Goal: Transaction & Acquisition: Download file/media

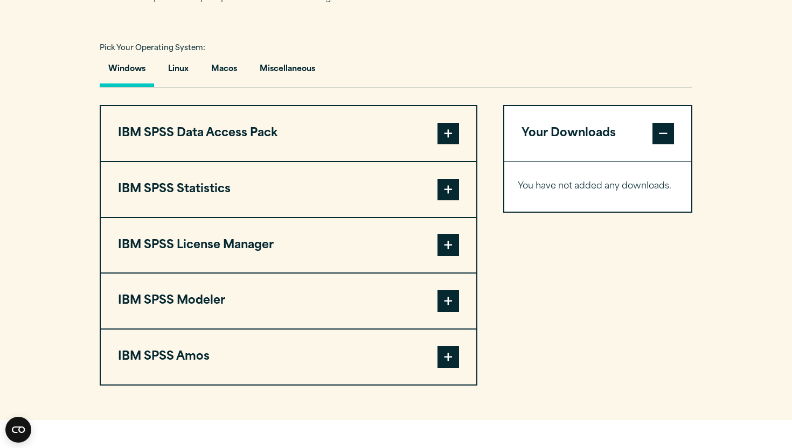
scroll to position [767, 0]
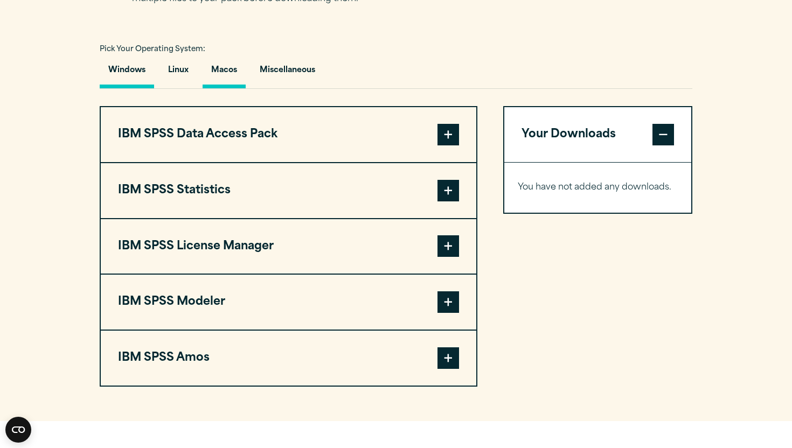
click at [225, 72] on button "Macos" at bounding box center [224, 73] width 43 height 31
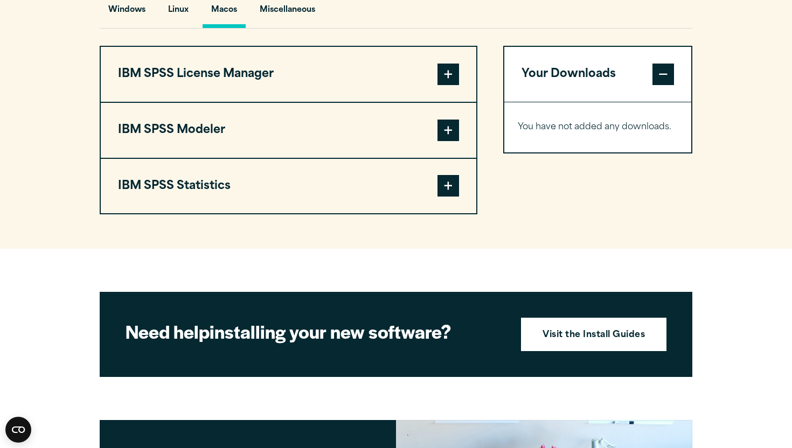
scroll to position [824, 0]
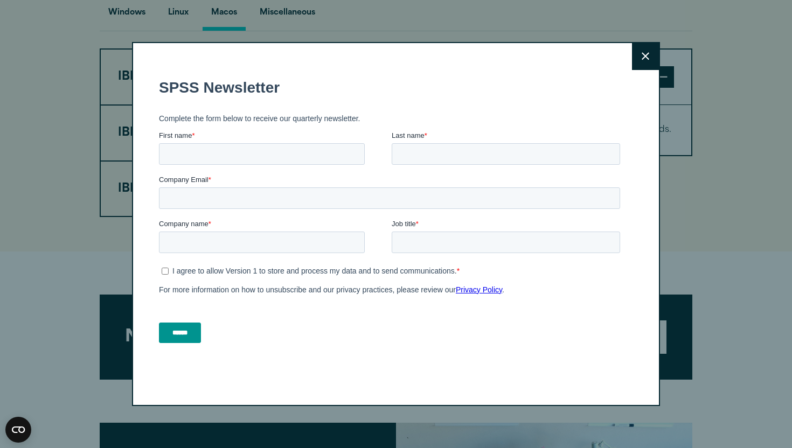
click at [638, 58] on button "Close" at bounding box center [645, 56] width 27 height 27
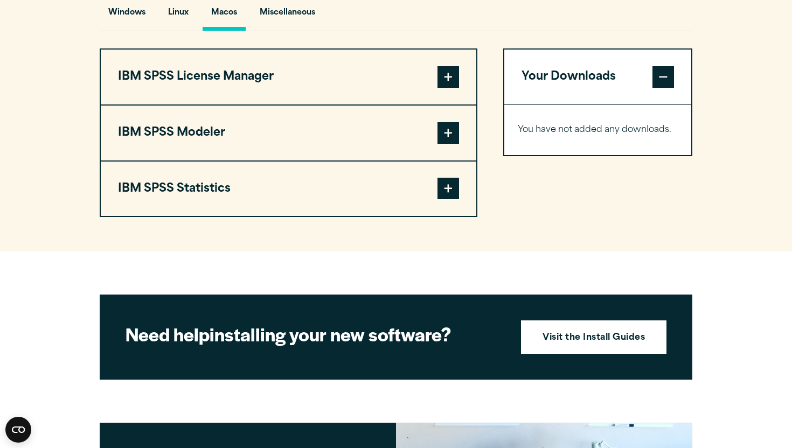
click at [447, 88] on span at bounding box center [448, 77] width 22 height 22
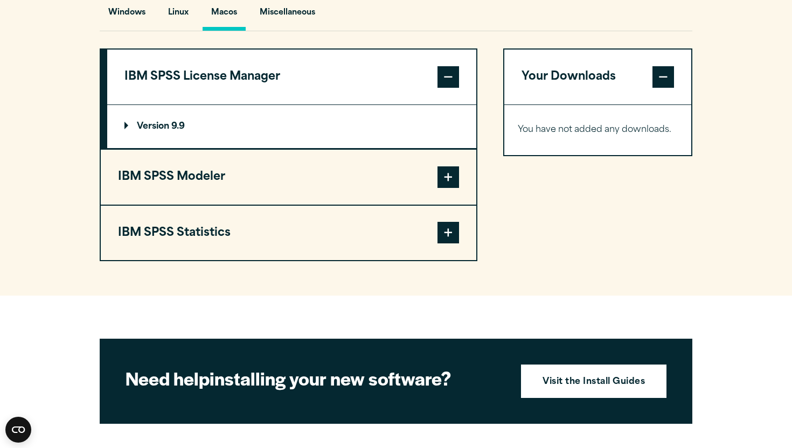
click at [451, 183] on span at bounding box center [448, 177] width 22 height 22
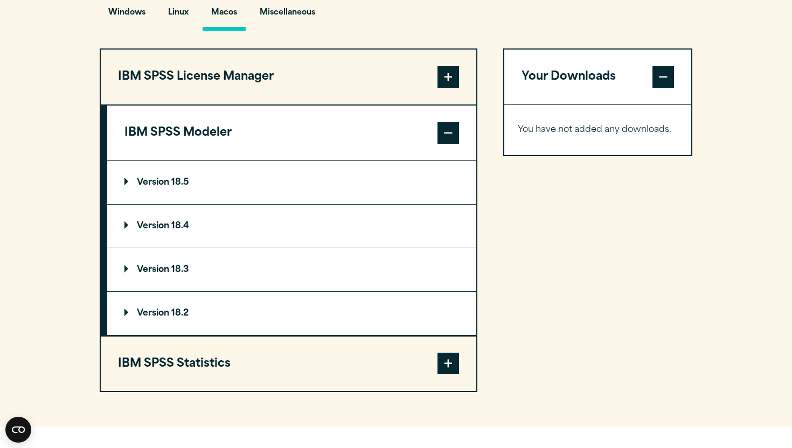
click at [448, 370] on span at bounding box center [448, 364] width 22 height 22
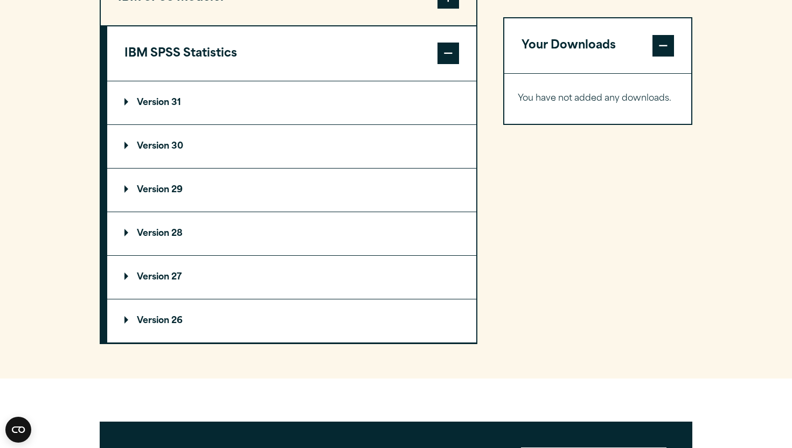
scroll to position [953, 0]
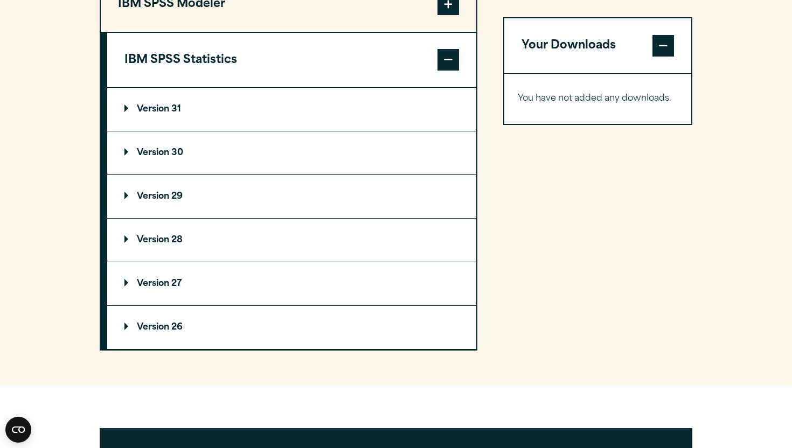
click at [169, 114] on p "Version 31" at bounding box center [152, 109] width 57 height 9
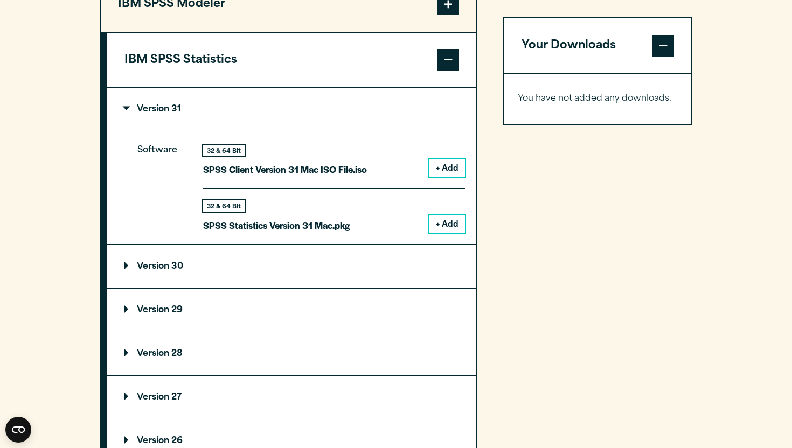
click at [157, 271] on p "Version 30" at bounding box center [153, 266] width 59 height 9
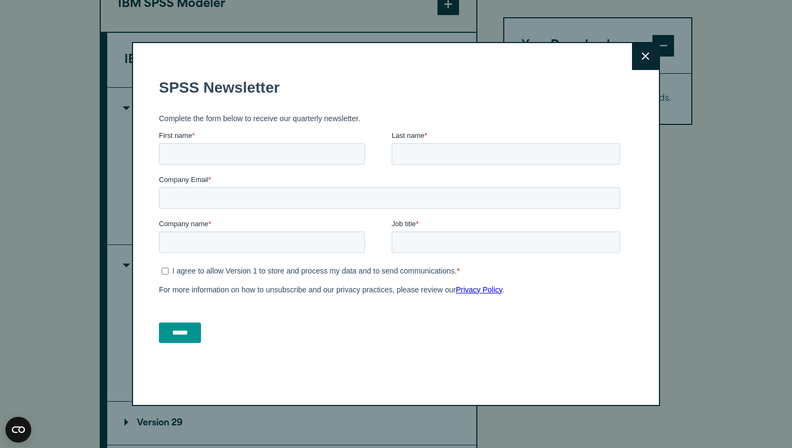
click at [646, 54] on icon at bounding box center [646, 56] width 8 height 8
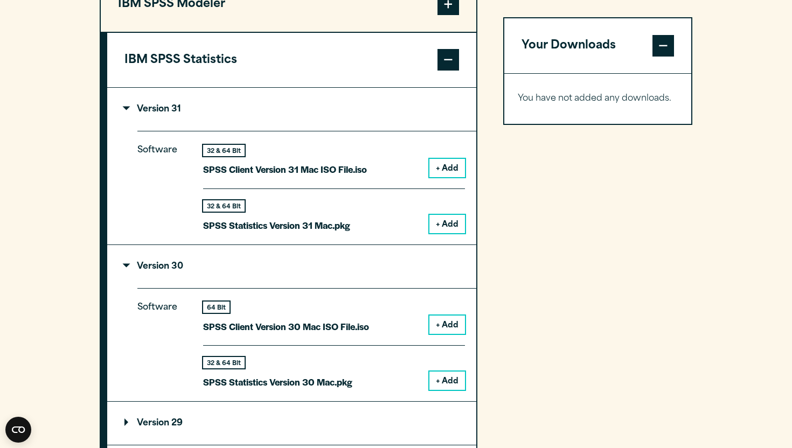
click at [448, 323] on button "+ Add" at bounding box center [447, 325] width 36 height 18
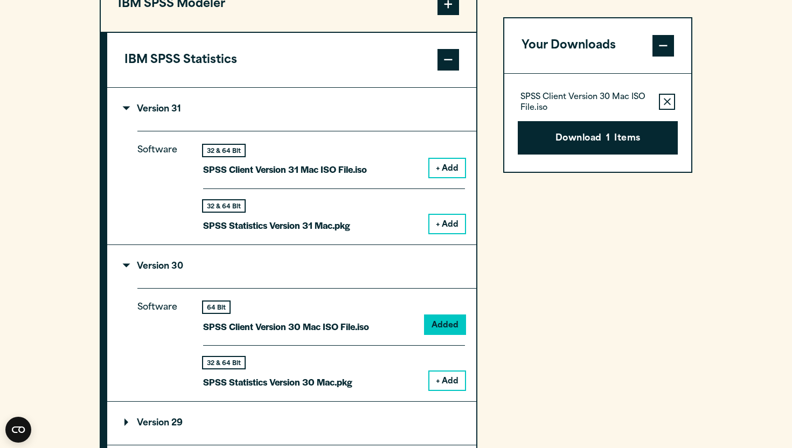
click at [448, 385] on button "+ Add" at bounding box center [447, 381] width 36 height 18
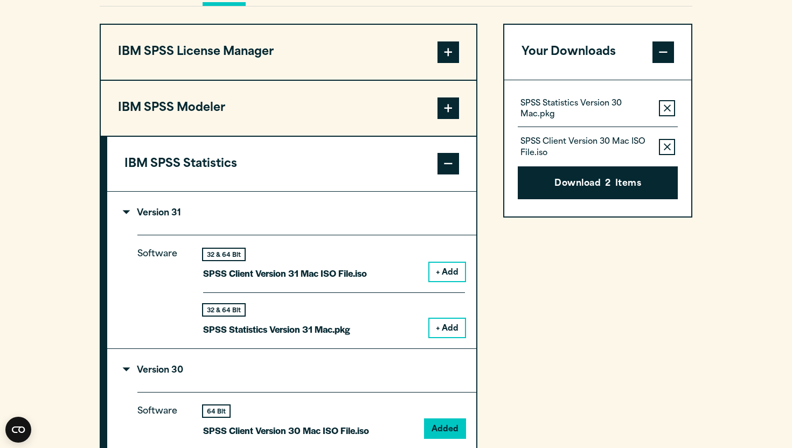
scroll to position [844, 0]
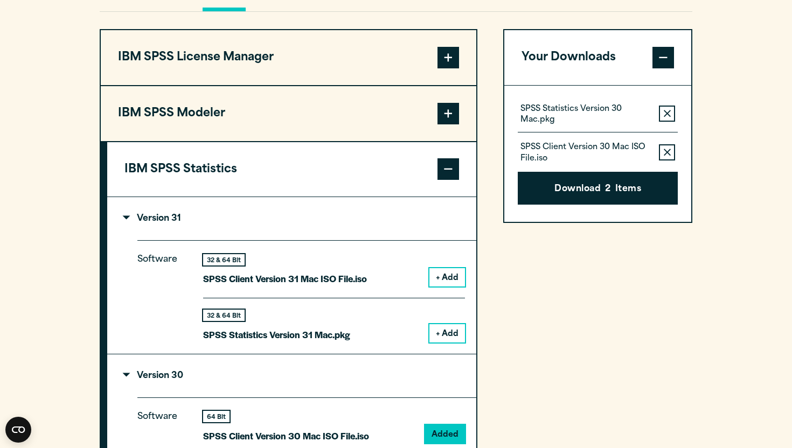
click at [446, 118] on span at bounding box center [448, 114] width 22 height 22
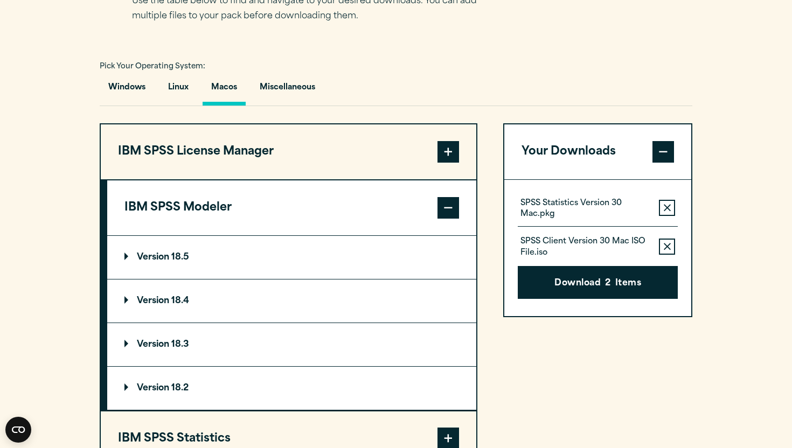
scroll to position [749, 0]
click at [443, 156] on span at bounding box center [448, 153] width 22 height 22
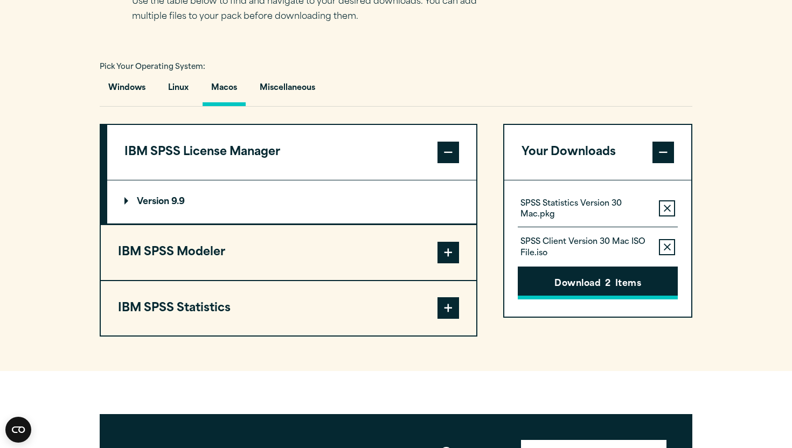
click at [575, 286] on button "Download 2 Items" at bounding box center [598, 283] width 160 height 33
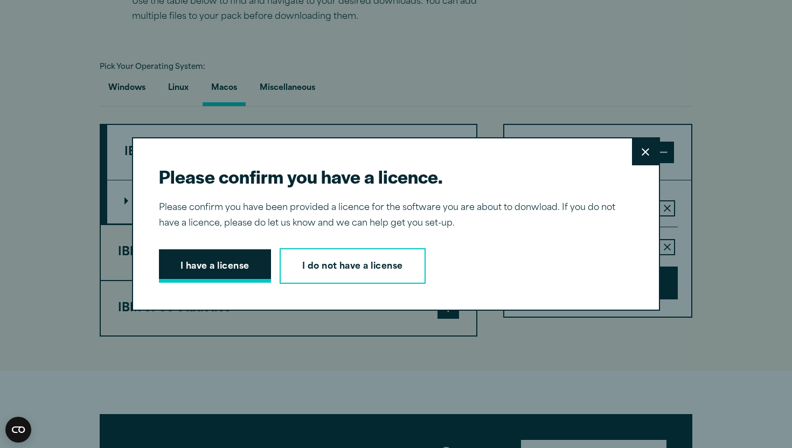
click at [227, 269] on button "I have a license" at bounding box center [215, 265] width 112 height 33
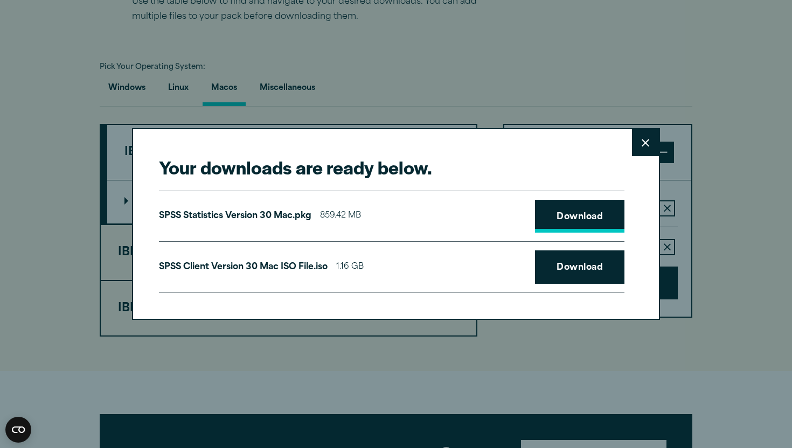
click at [579, 219] on link "Download" at bounding box center [579, 216] width 89 height 33
click at [582, 267] on link "Download" at bounding box center [579, 267] width 89 height 33
